Goal: Information Seeking & Learning: Learn about a topic

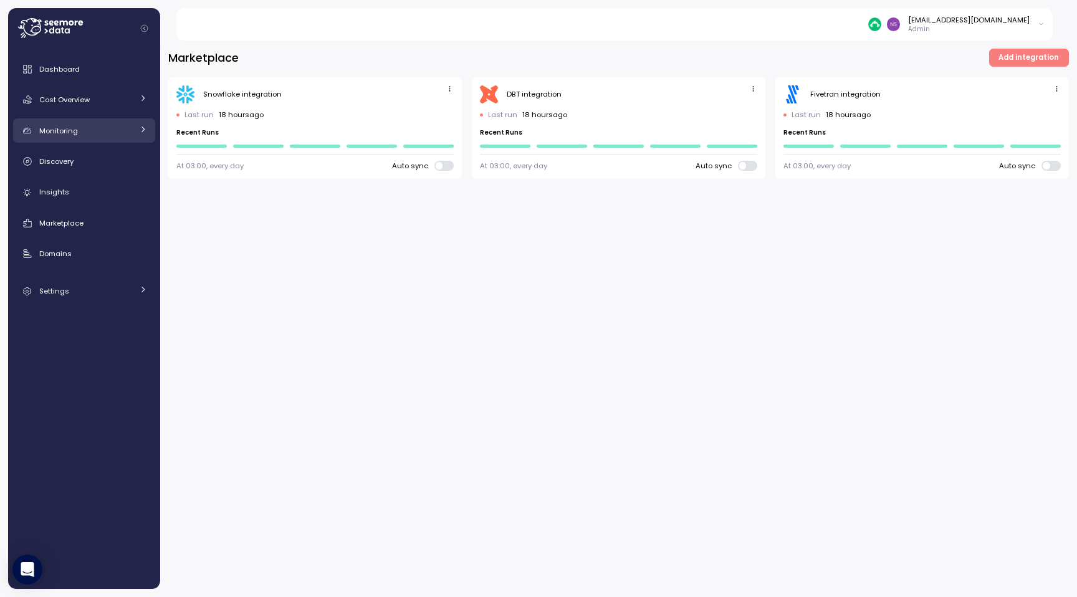
click at [82, 136] on div "Monitoring" at bounding box center [85, 131] width 93 height 12
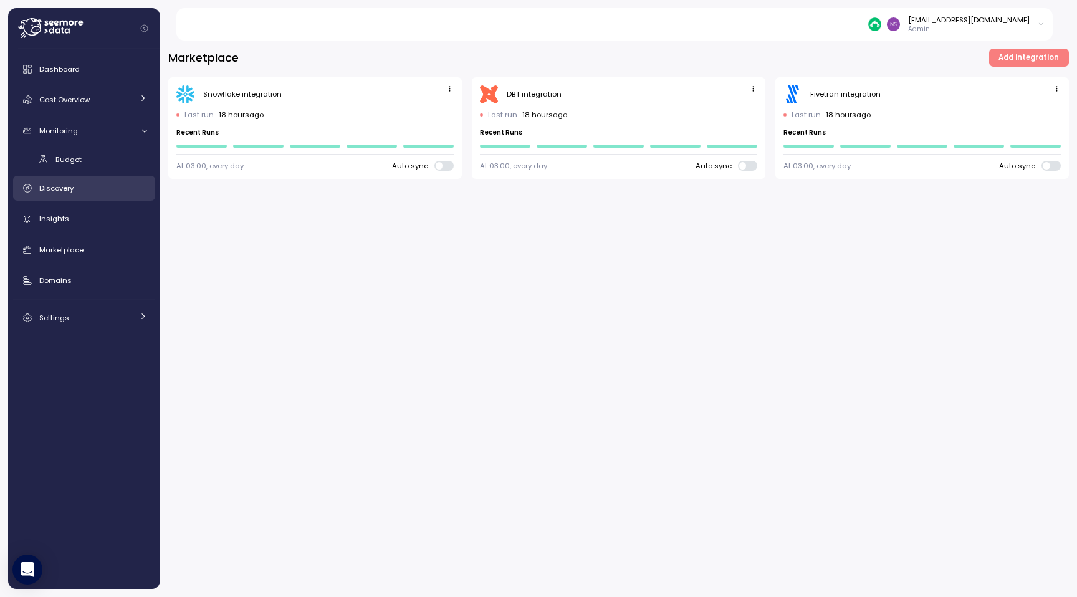
click at [70, 186] on span "Discovery" at bounding box center [56, 188] width 34 height 10
click at [77, 229] on link "Insights" at bounding box center [84, 218] width 142 height 25
click at [83, 222] on div "Insights" at bounding box center [93, 218] width 108 height 12
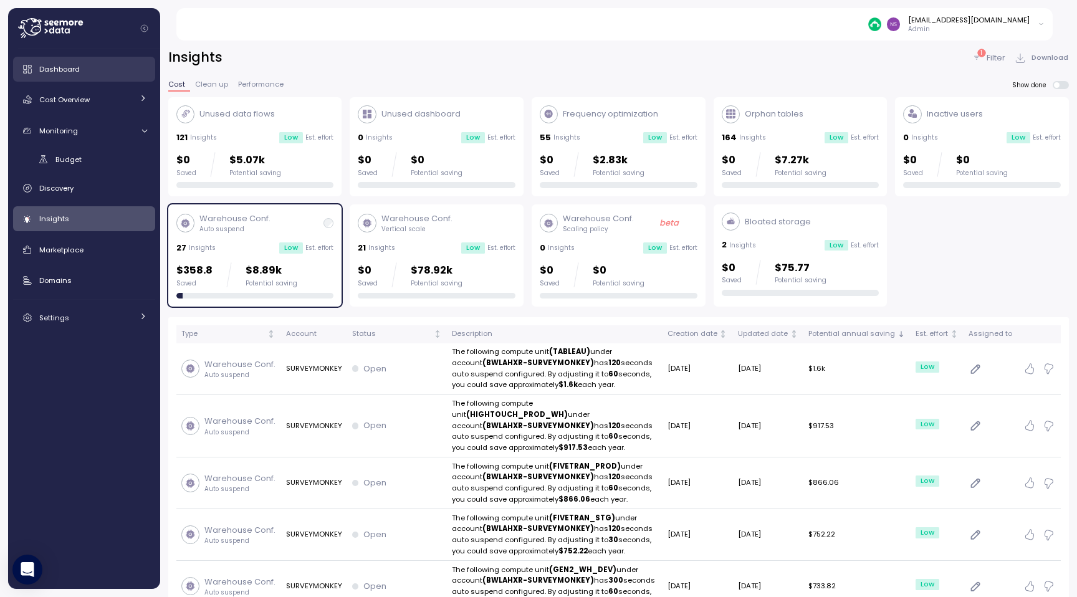
click at [74, 68] on span "Dashboard" at bounding box center [59, 69] width 41 height 10
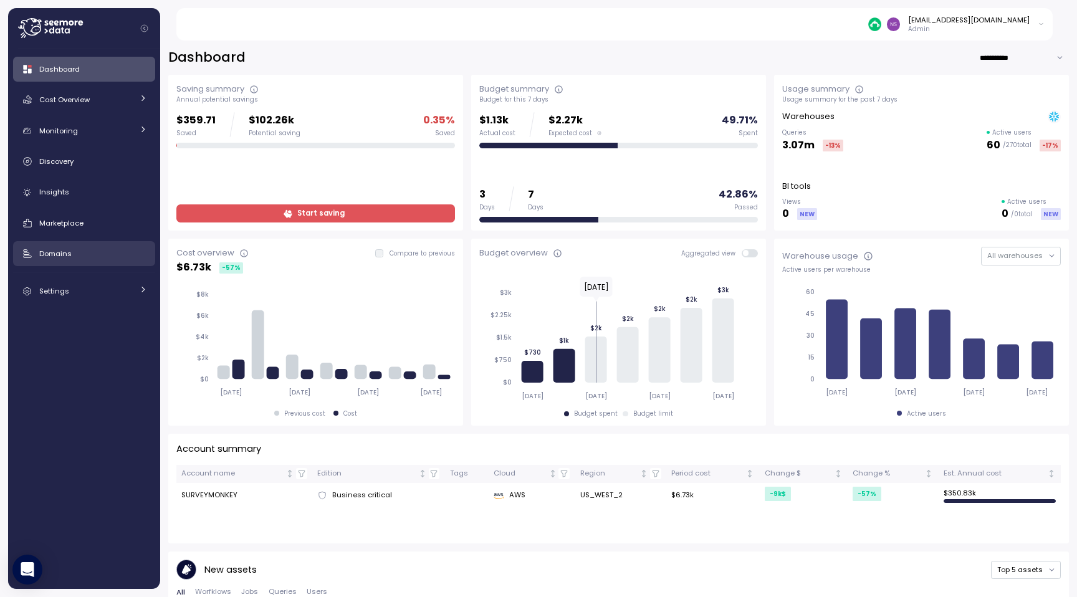
click at [110, 248] on div "Domains" at bounding box center [93, 253] width 108 height 12
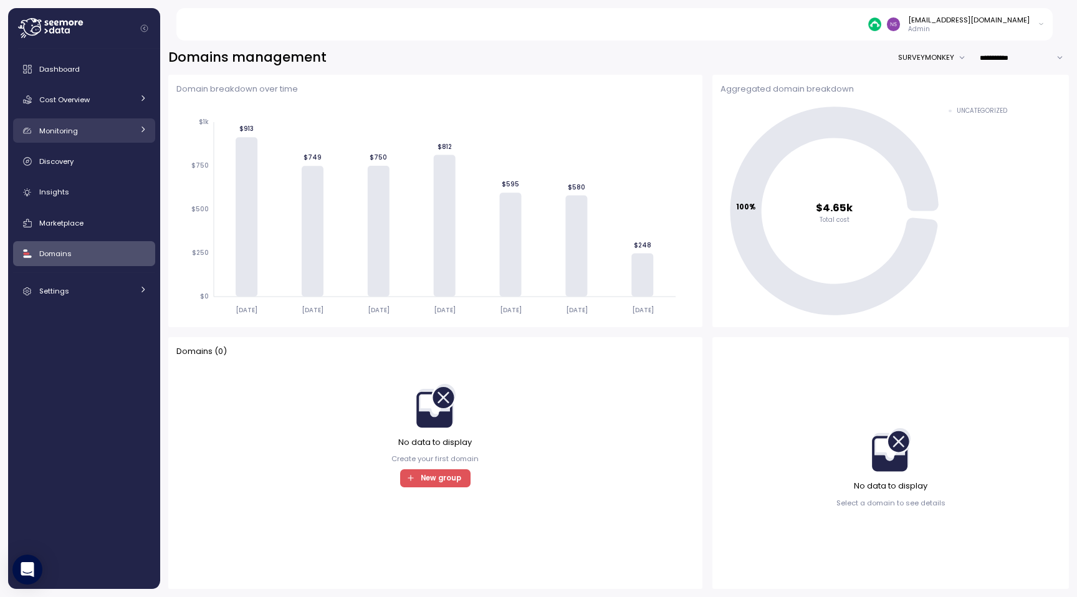
click at [107, 133] on div "Monitoring" at bounding box center [85, 131] width 93 height 12
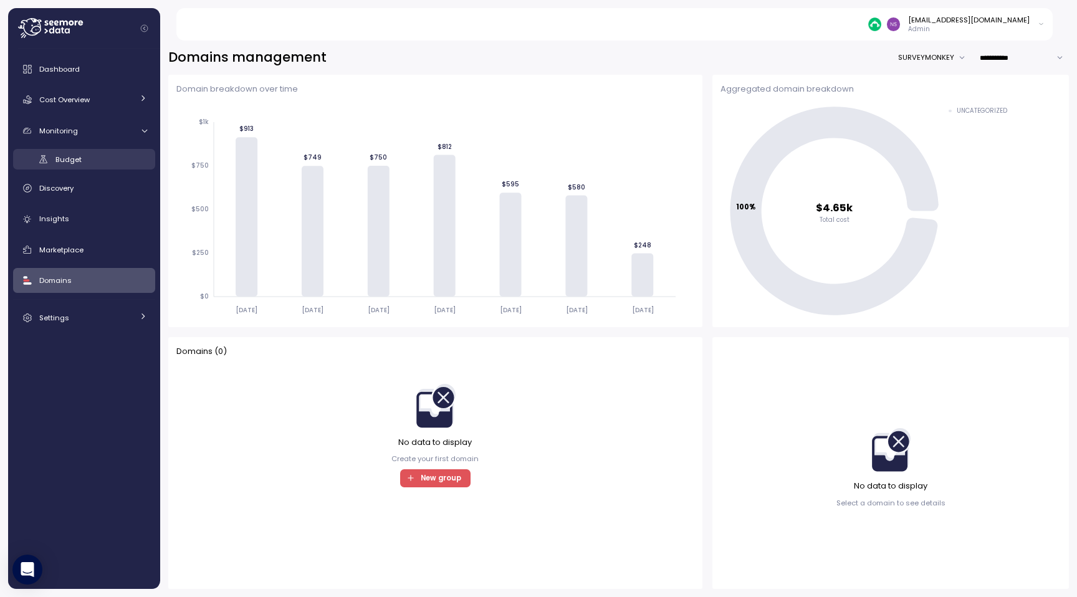
click at [103, 158] on div "Budget" at bounding box center [101, 159] width 92 height 12
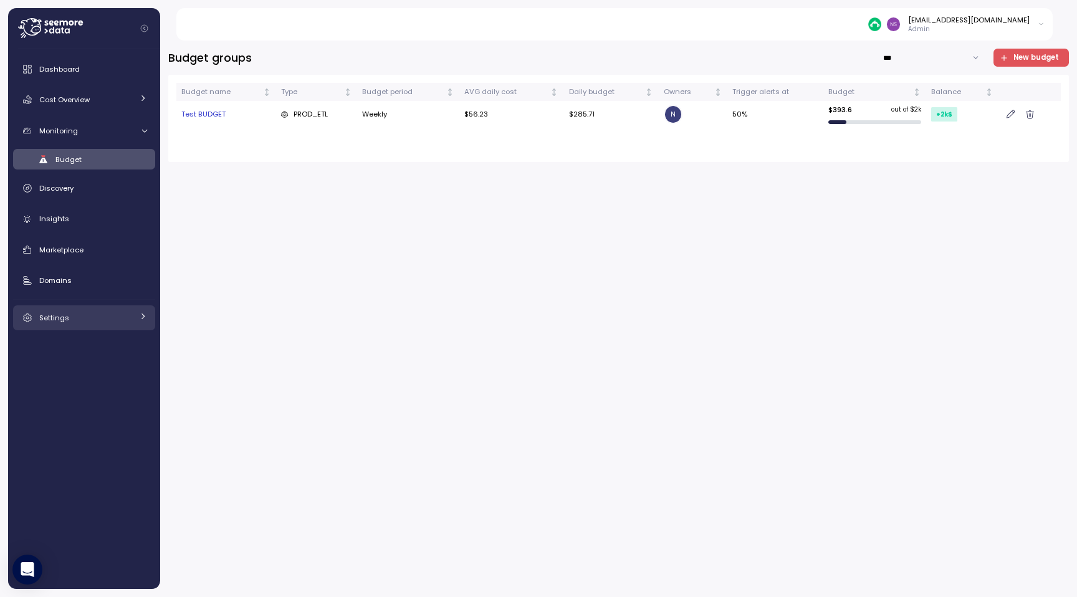
click at [64, 320] on span "Settings" at bounding box center [54, 318] width 30 height 10
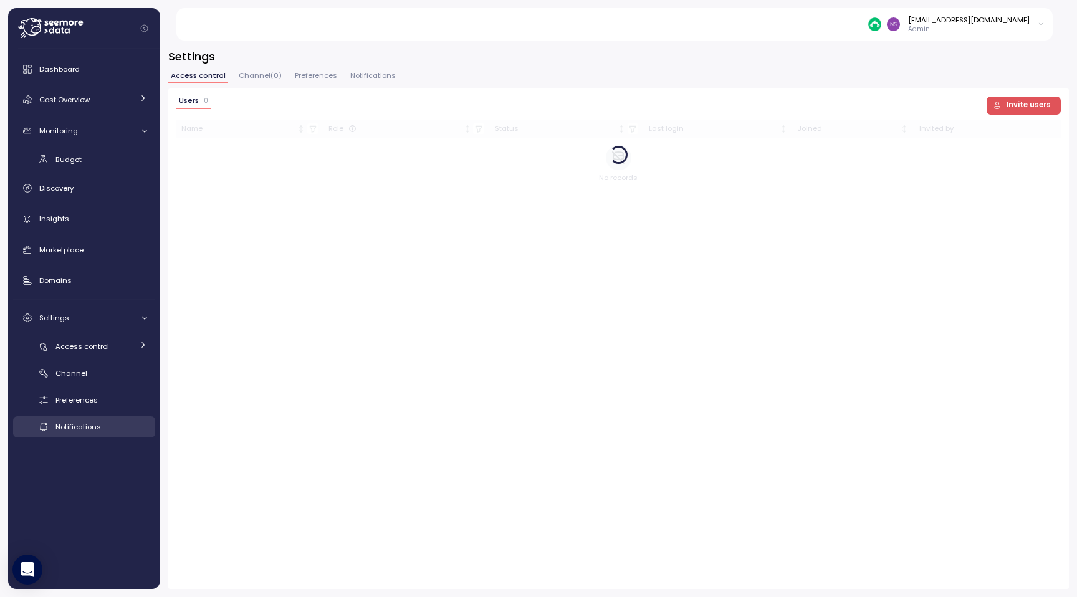
click at [69, 419] on link "Notifications" at bounding box center [84, 426] width 142 height 21
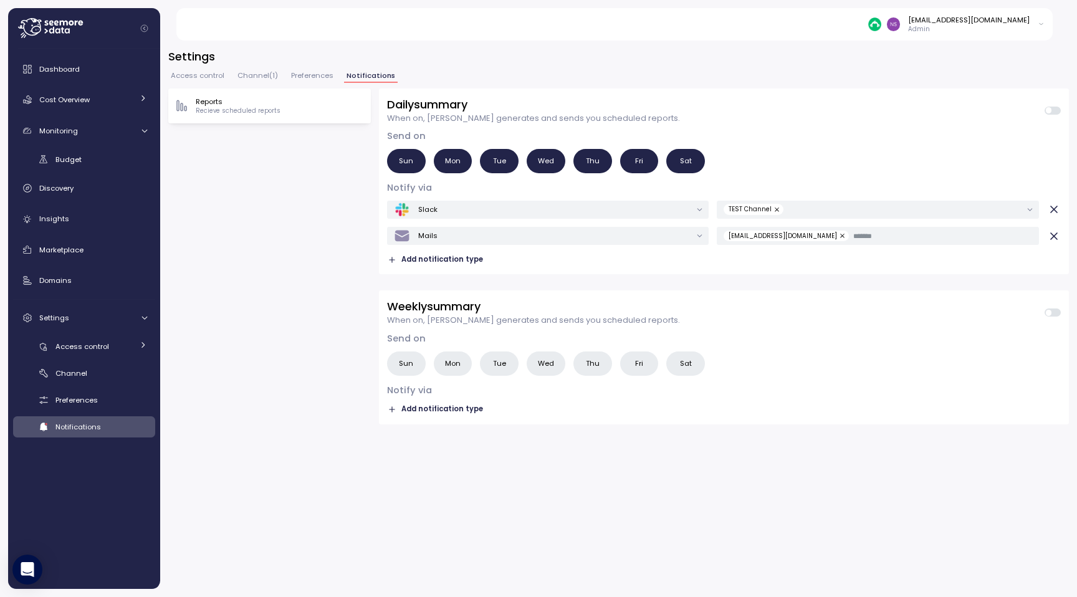
click at [837, 235] on button "button" at bounding box center [843, 236] width 12 height 11
click at [561, 461] on div "Daily summary When on, [PERSON_NAME] generates and sends you scheduled reports.…" at bounding box center [724, 338] width 690 height 500
click at [135, 96] on link "Cost Overview" at bounding box center [84, 99] width 142 height 25
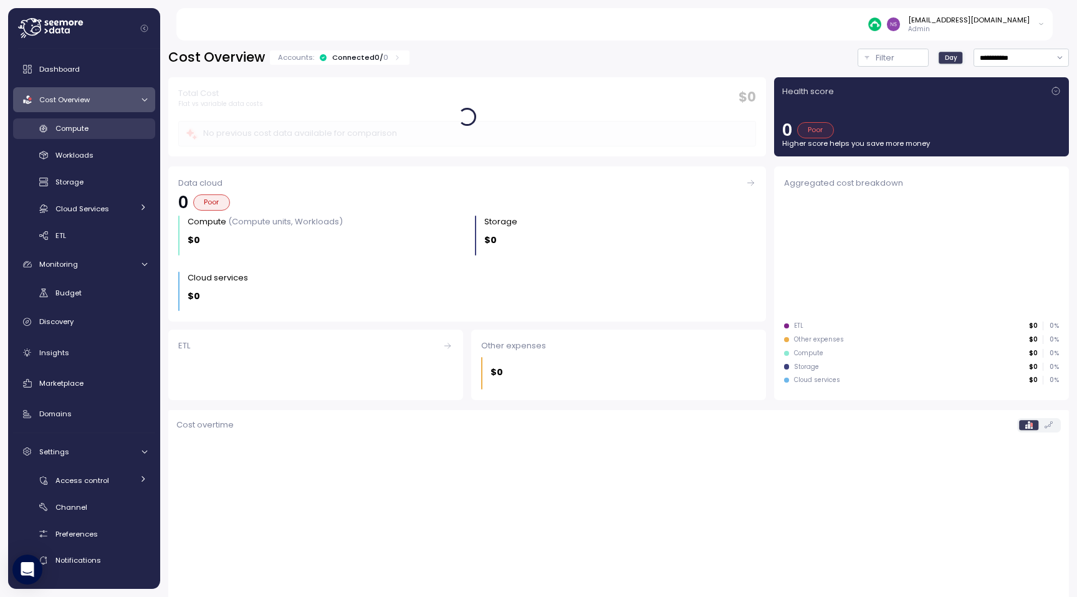
click at [120, 137] on link "Compute" at bounding box center [84, 128] width 142 height 21
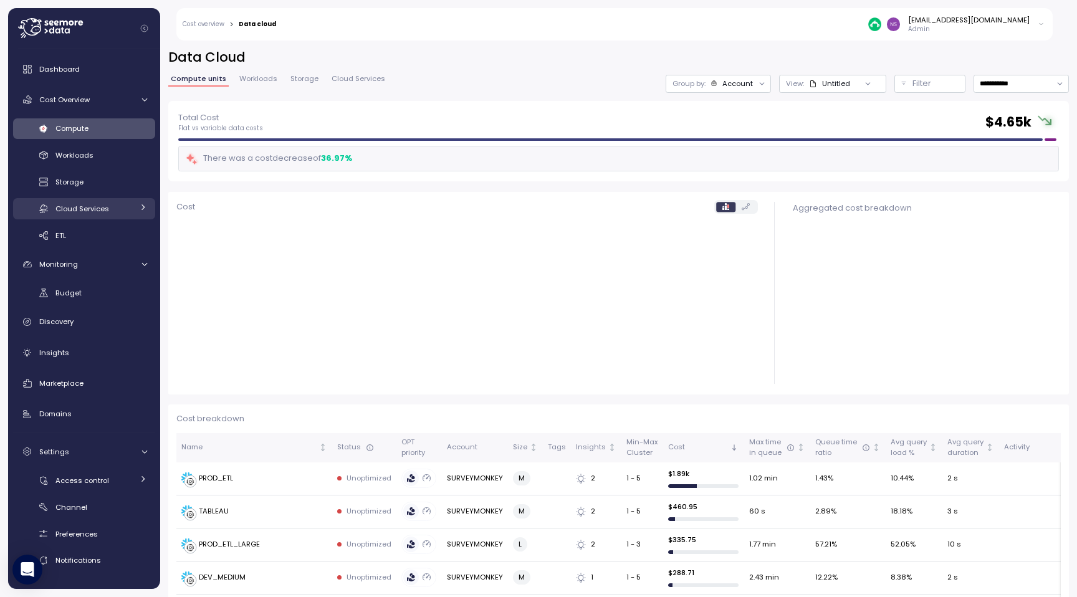
click at [102, 212] on span "Cloud Services" at bounding box center [82, 209] width 54 height 10
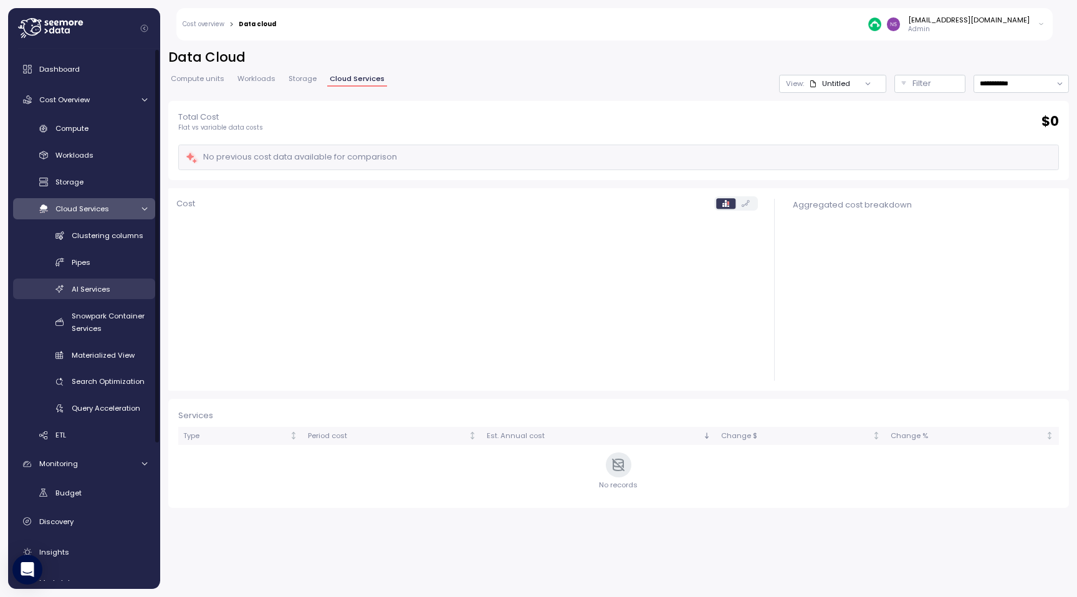
click at [100, 285] on span "AI Services" at bounding box center [91, 289] width 39 height 10
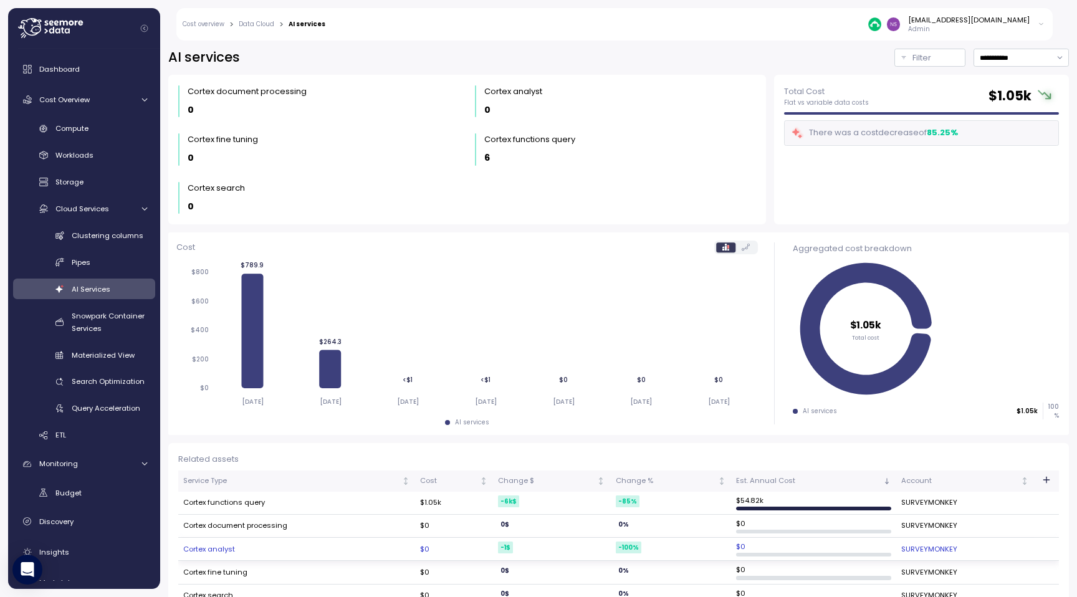
scroll to position [25, 0]
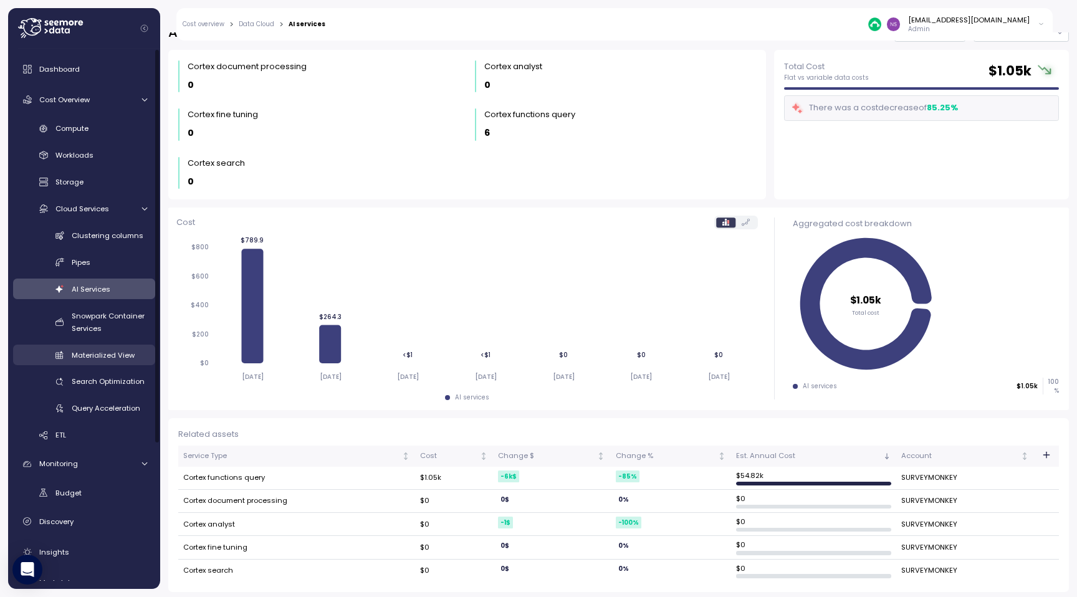
click at [98, 354] on span "Materialized View" at bounding box center [103, 355] width 63 height 10
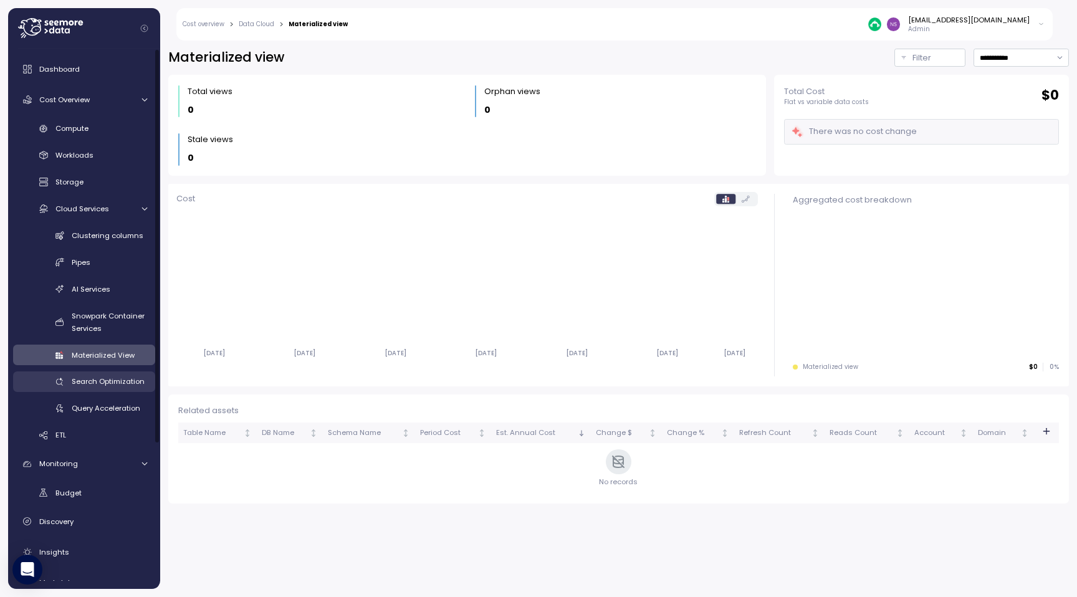
click at [103, 386] on span "Search Optimization" at bounding box center [108, 381] width 73 height 10
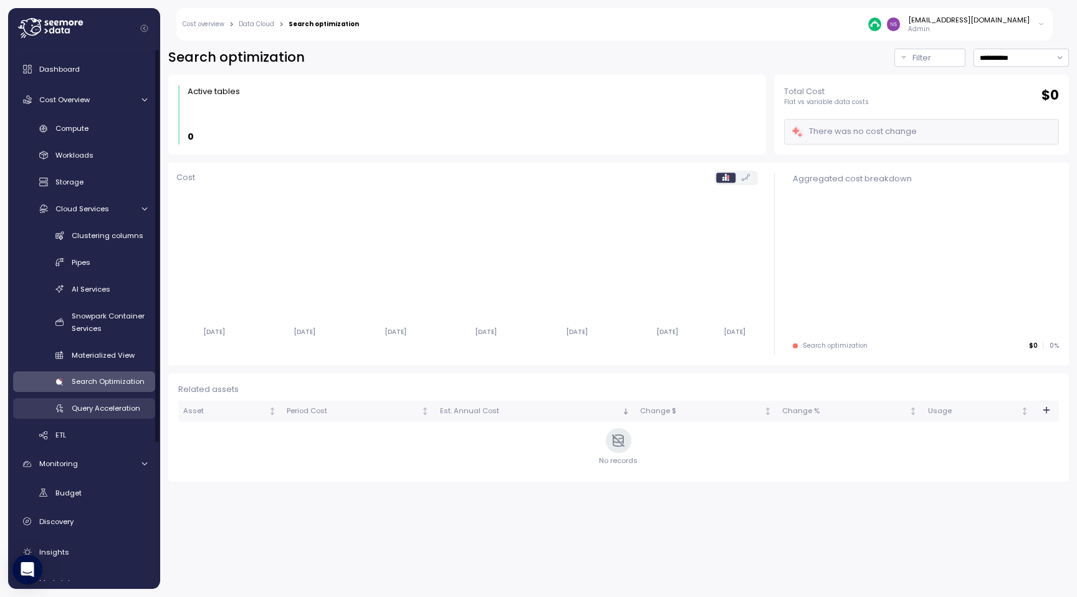
click at [101, 408] on span "Query Acceleration" at bounding box center [106, 408] width 69 height 10
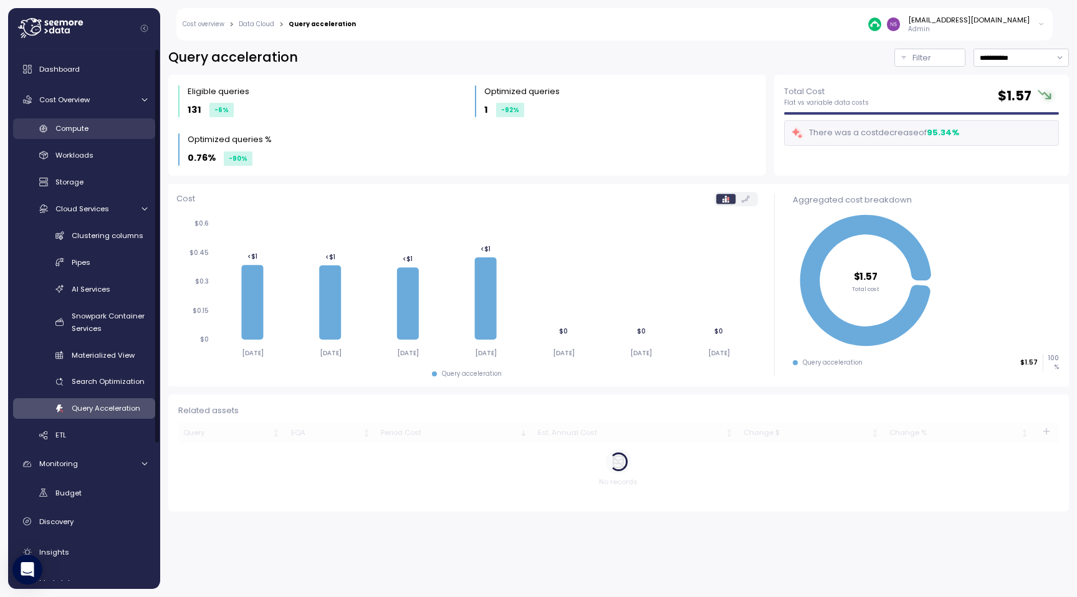
click at [95, 122] on link "Compute" at bounding box center [84, 128] width 142 height 21
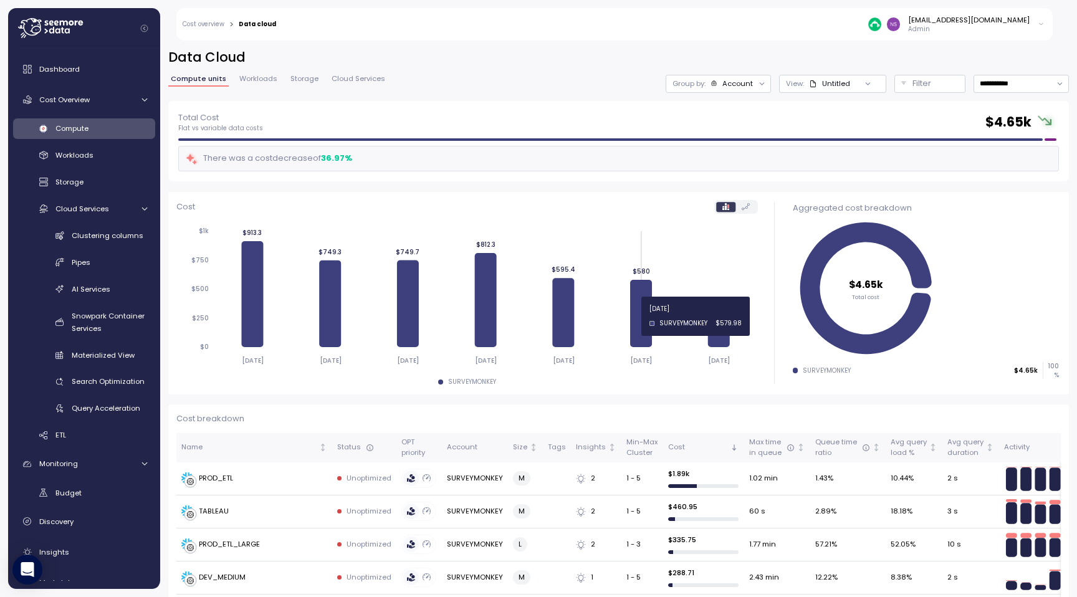
click at [636, 315] on icon at bounding box center [641, 313] width 22 height 67
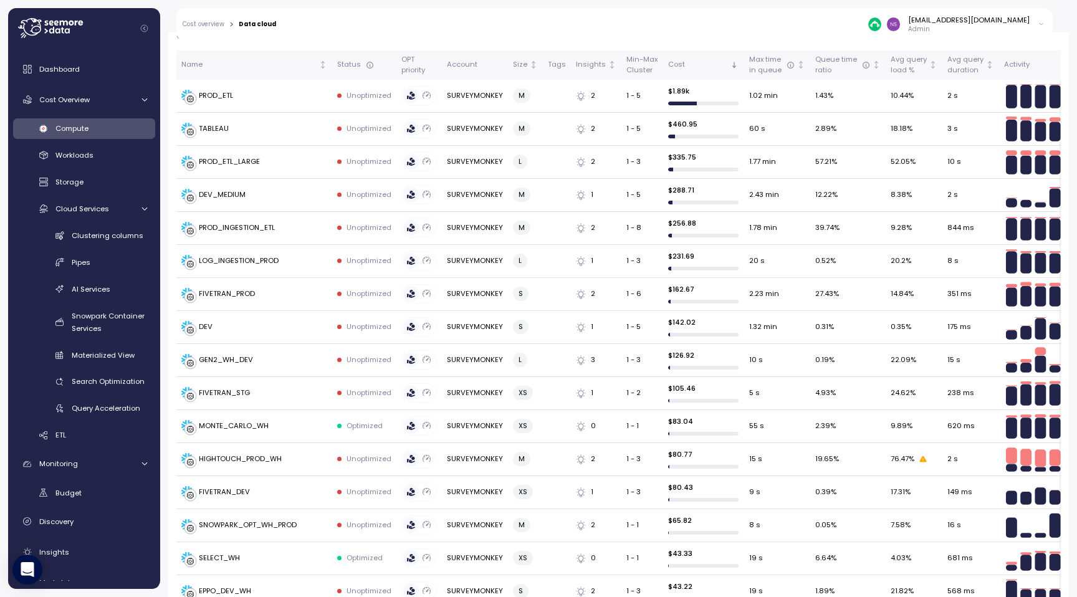
scroll to position [396, 0]
